Goal: Find specific page/section: Find specific page/section

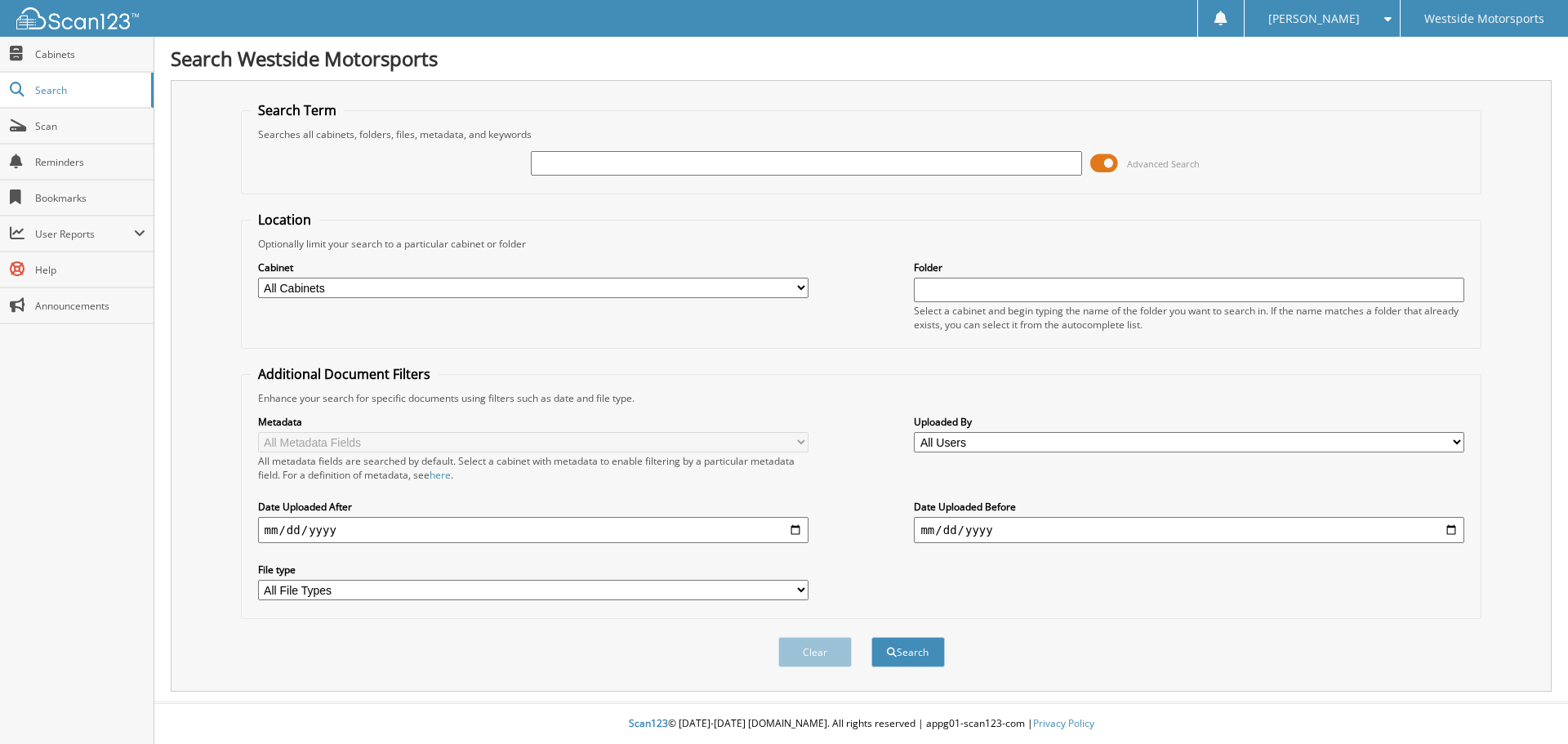
click at [663, 163] on input "text" at bounding box center [806, 163] width 550 height 24
type input "A000W8SY"
click at [871, 637] on button "Search" at bounding box center [907, 652] width 73 height 30
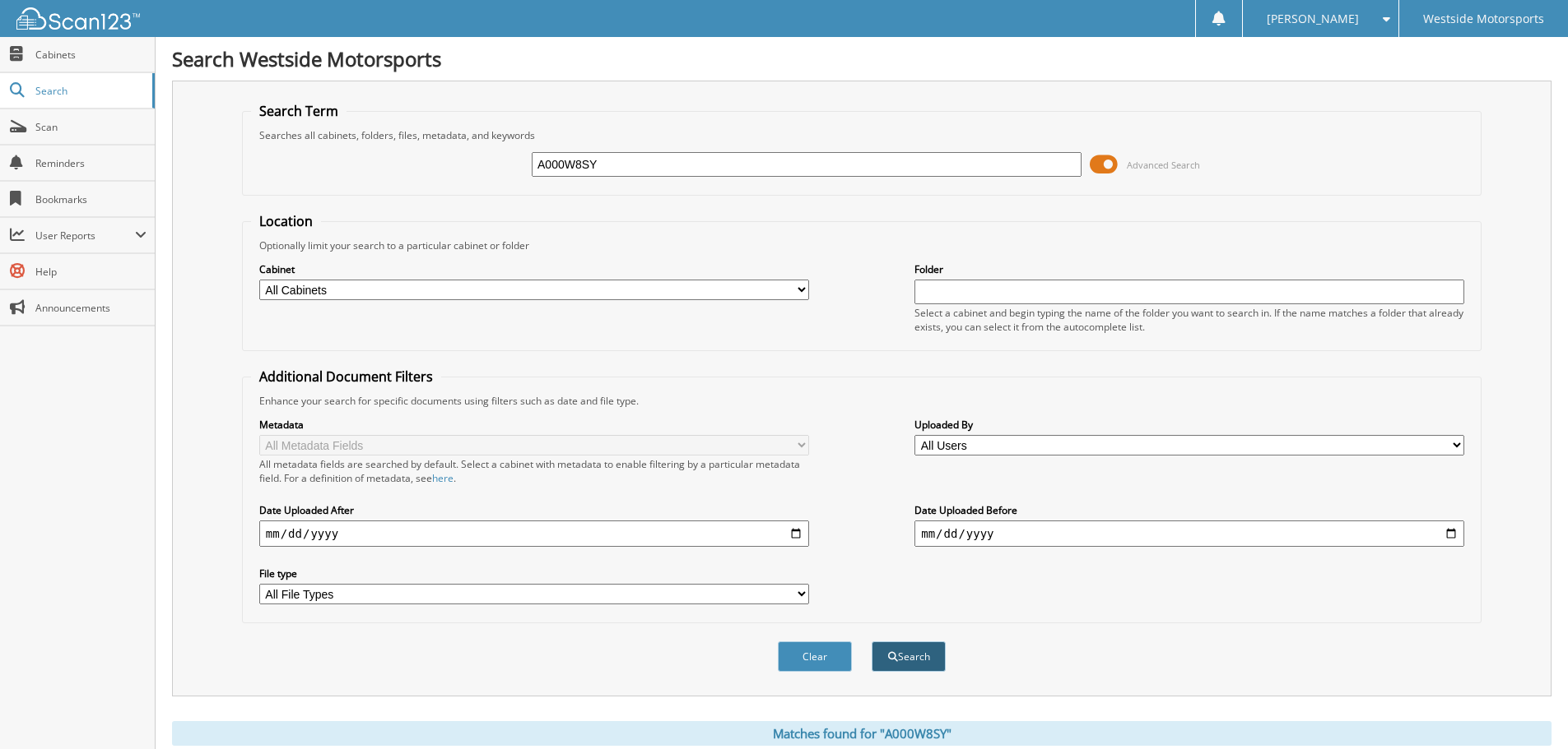
click at [910, 658] on button "Search" at bounding box center [908, 656] width 74 height 31
click at [93, 59] on span "Cabinets" at bounding box center [91, 54] width 111 height 14
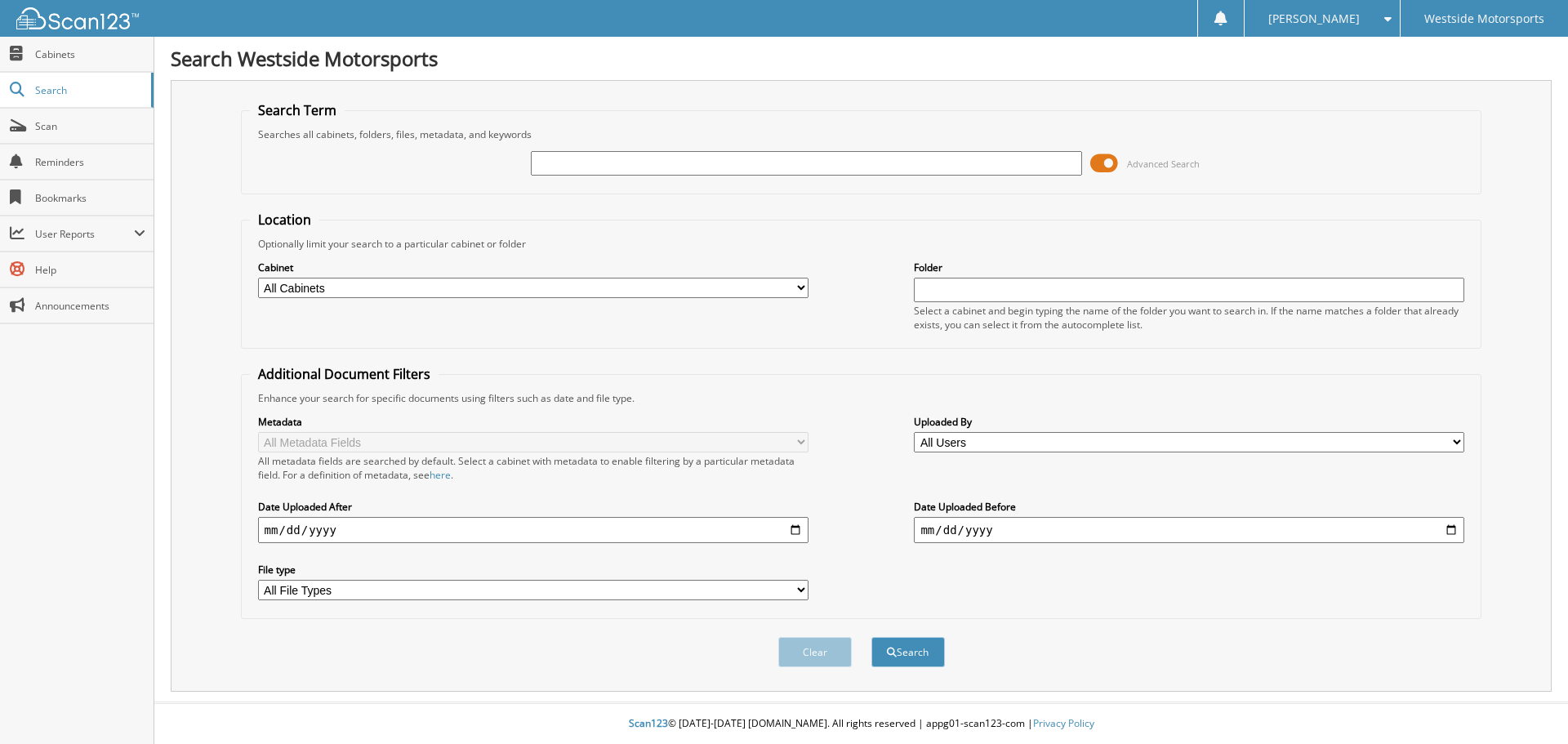
click at [586, 165] on input "text" at bounding box center [806, 163] width 550 height 24
type input "4013322"
click at [871, 637] on button "Search" at bounding box center [907, 652] width 73 height 30
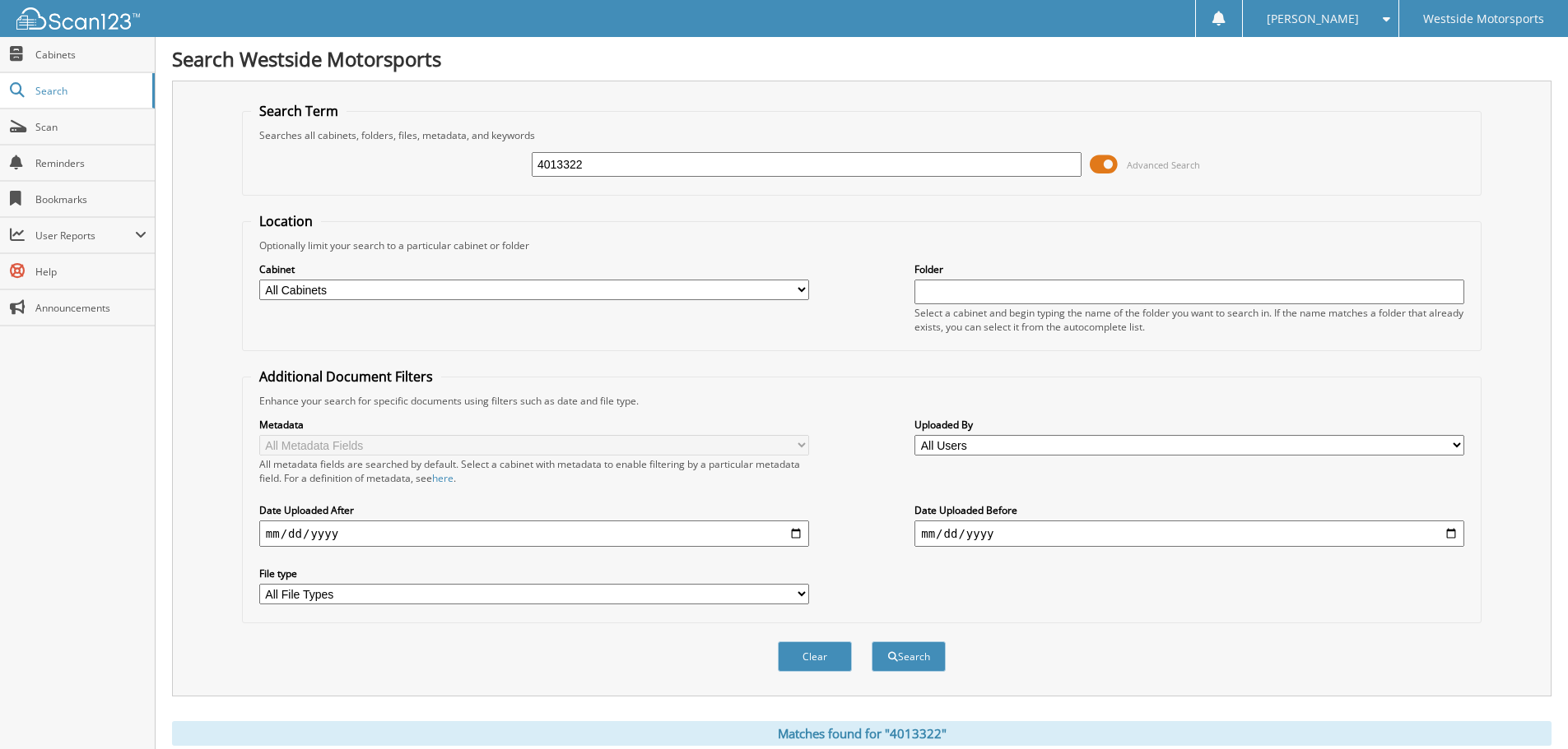
click at [872, 642] on button "Search" at bounding box center [908, 656] width 74 height 31
click at [86, 126] on span "Scan" at bounding box center [91, 127] width 111 height 14
